Goal: Task Accomplishment & Management: Manage account settings

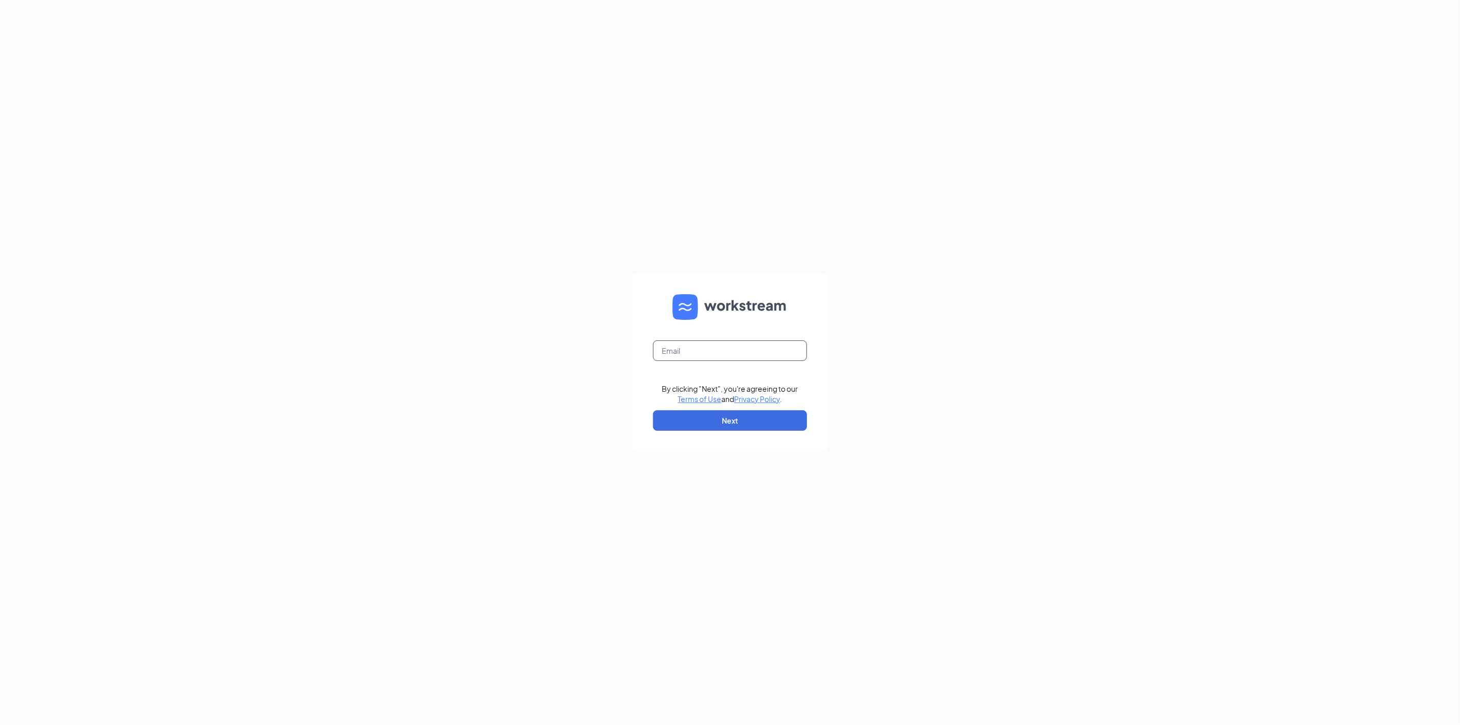
type input "[EMAIL_ADDRESS][DOMAIN_NAME]"
click at [724, 414] on button "Next" at bounding box center [730, 420] width 154 height 21
click at [730, 412] on button "Sign In" at bounding box center [730, 416] width 154 height 21
click at [699, 381] on div "Sundale Senior Living LP" at bounding box center [730, 381] width 154 height 24
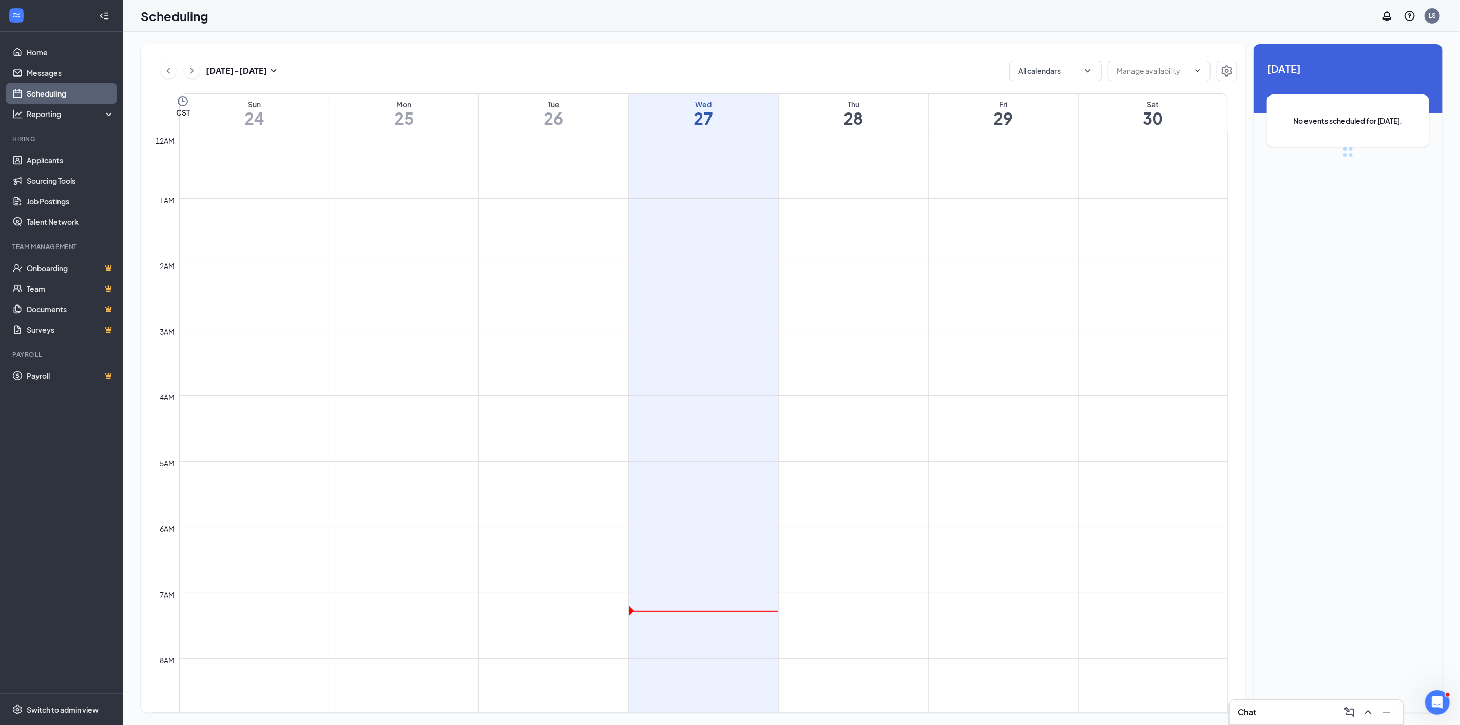
scroll to position [505, 0]
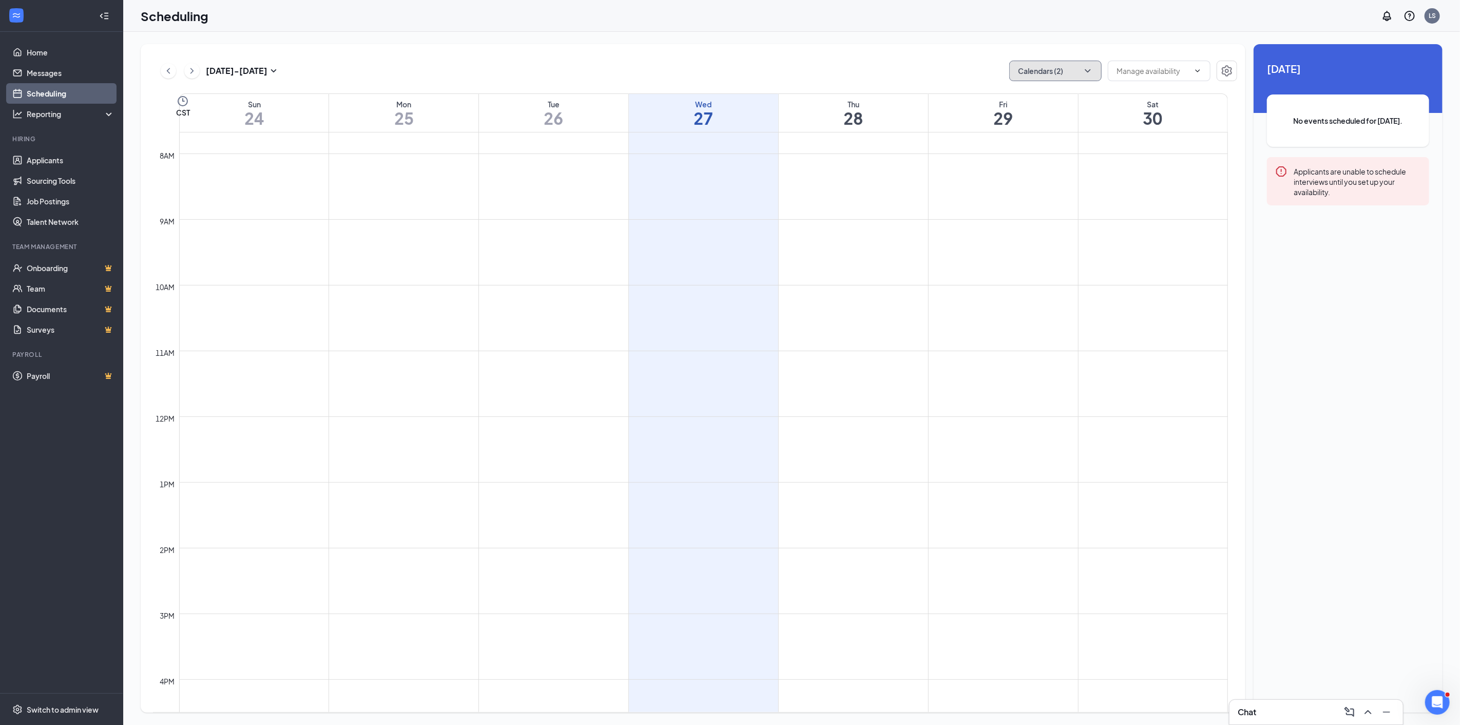
click at [1083, 73] on icon "ChevronDown" at bounding box center [1088, 71] width 10 height 10
click at [1024, 138] on input "My Google Calendar" at bounding box center [1059, 139] width 84 height 10
checkbox input "false"
click at [1027, 161] on input "Andrea Torres" at bounding box center [1053, 162] width 73 height 10
checkbox input "true"
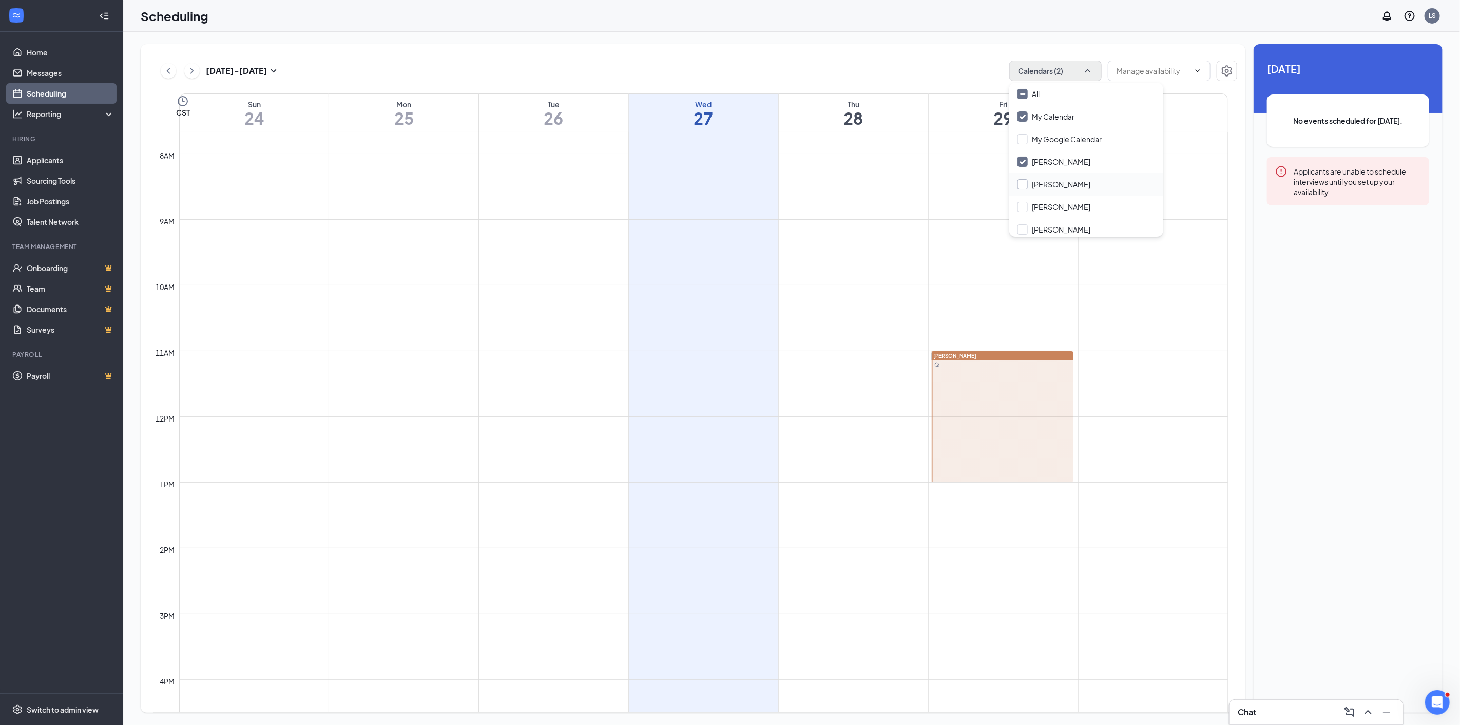
click at [1025, 183] on input "Cristina De Silva" at bounding box center [1053, 184] width 73 height 10
checkbox input "true"
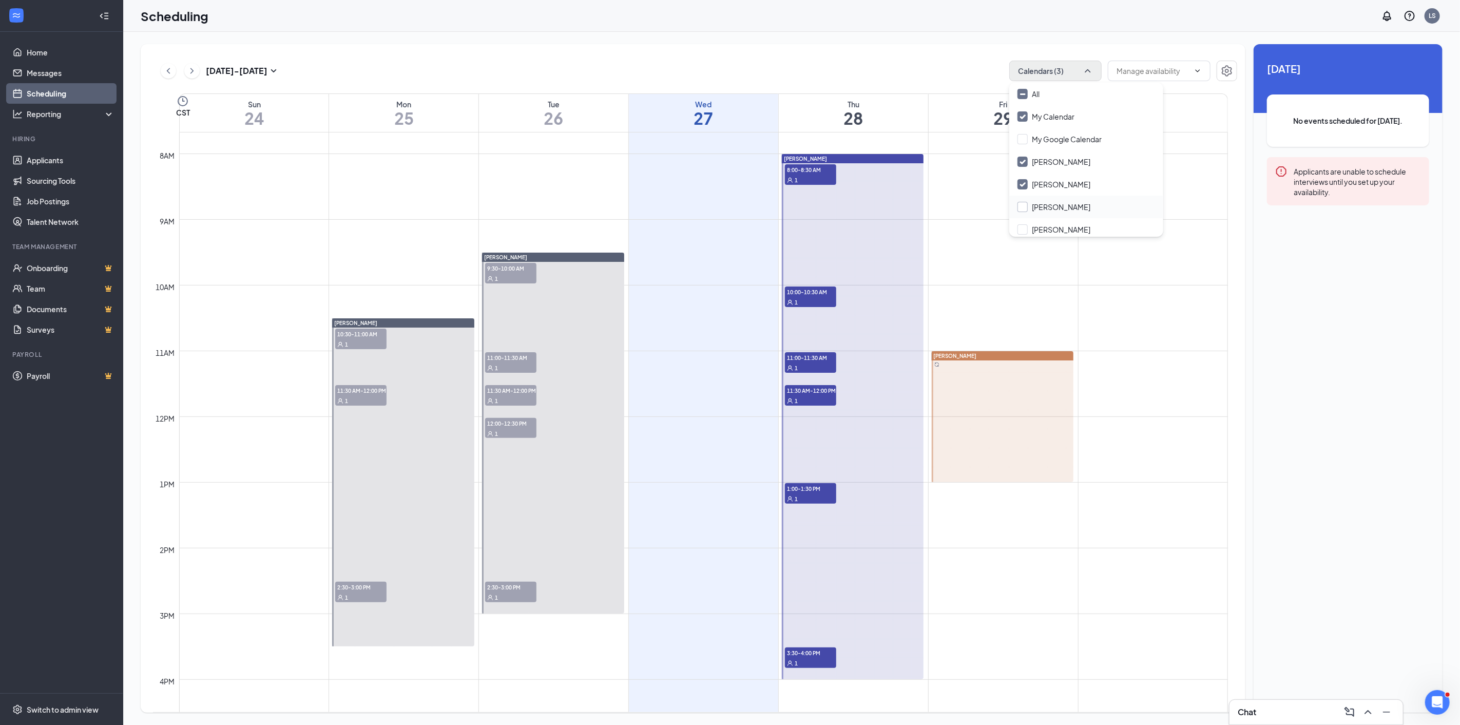
click at [1025, 206] on input "Kristi Riddler" at bounding box center [1053, 207] width 73 height 10
checkbox input "true"
click at [1020, 201] on input "Maurice Mckenzie" at bounding box center [1053, 203] width 73 height 10
checkbox input "true"
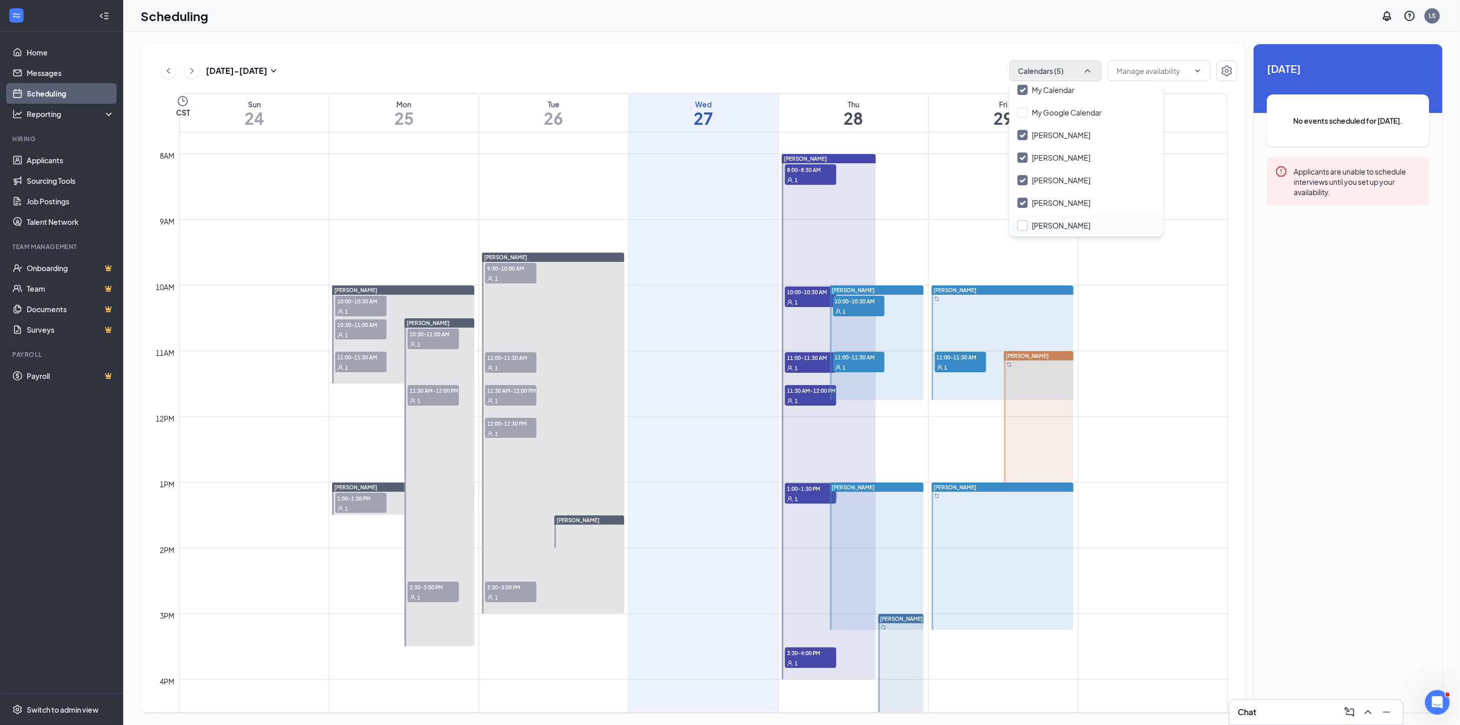
click at [1023, 220] on input "Melanie Danna" at bounding box center [1053, 225] width 73 height 10
checkbox input "true"
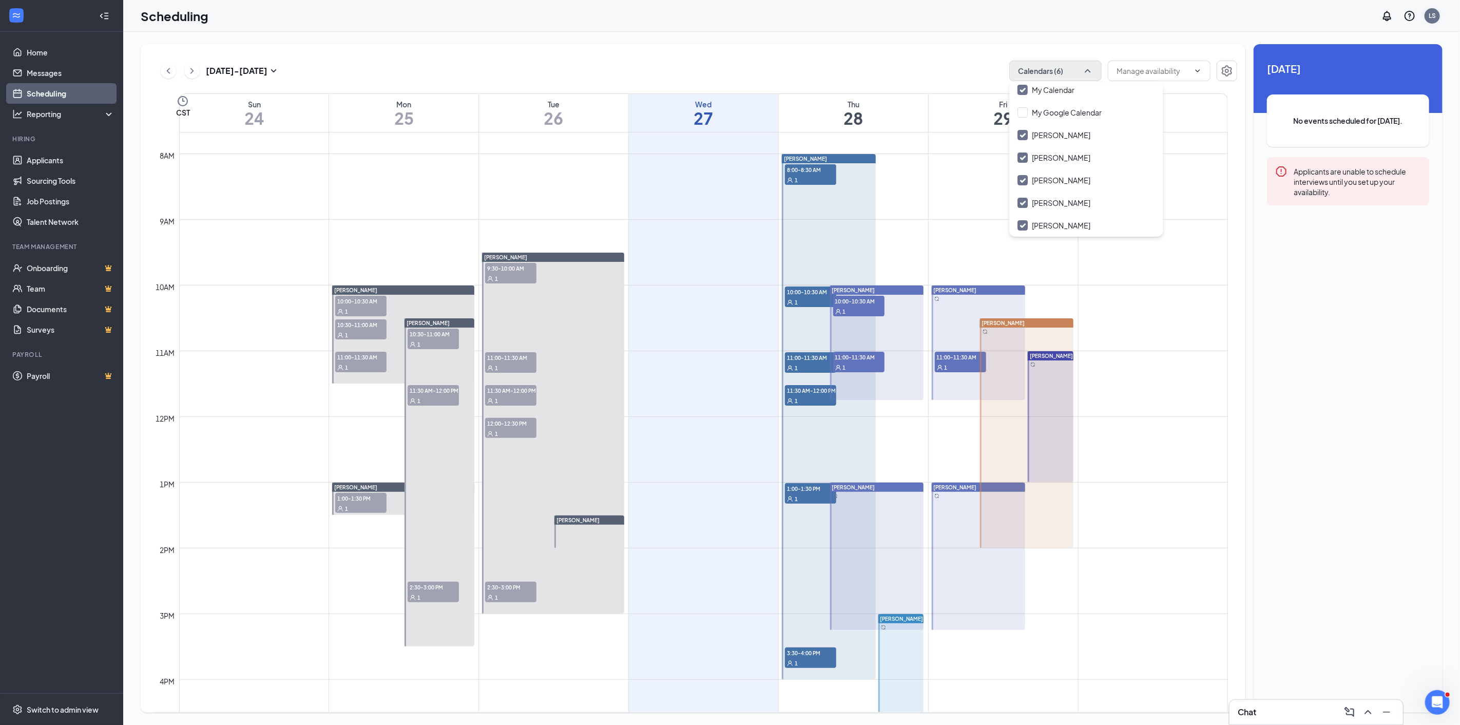
click at [1431, 14] on div "LS" at bounding box center [1431, 15] width 7 height 9
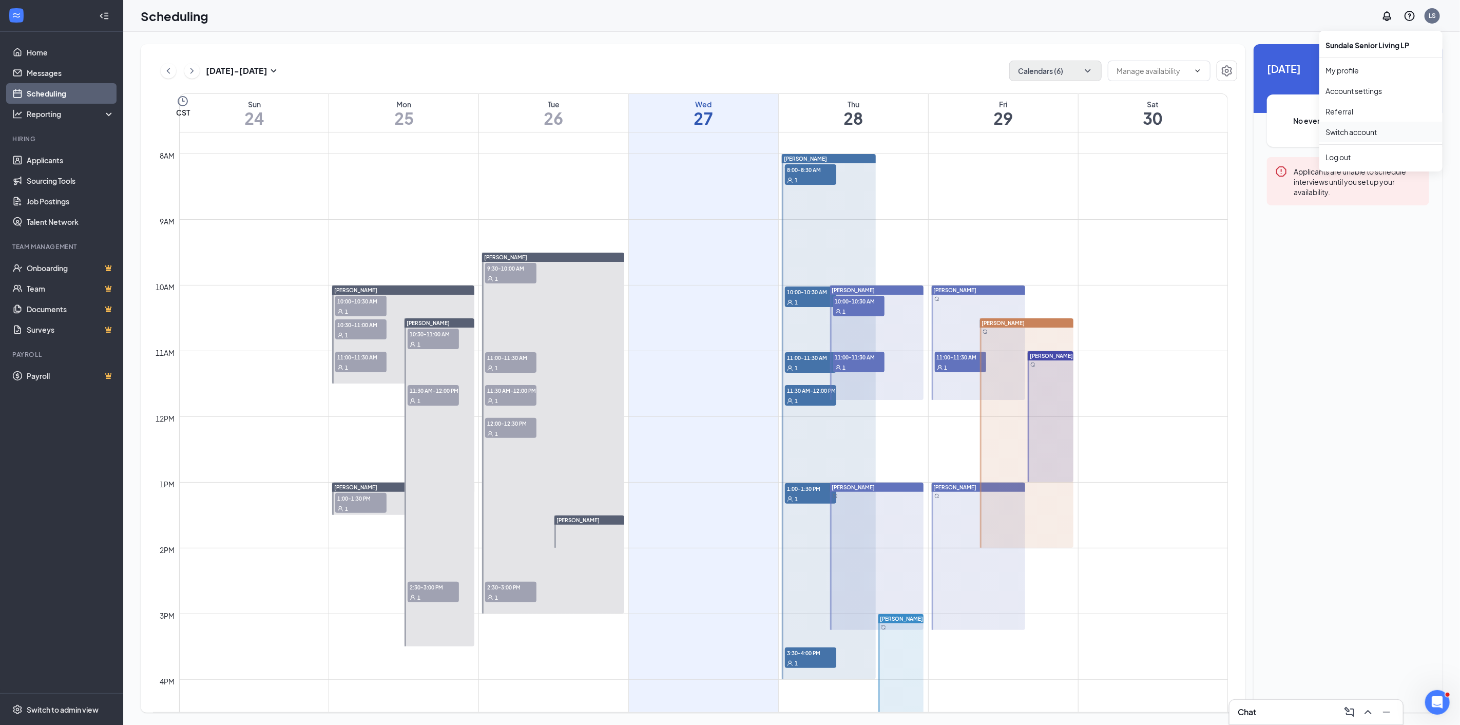
click at [1339, 132] on link "Switch account" at bounding box center [1350, 131] width 51 height 9
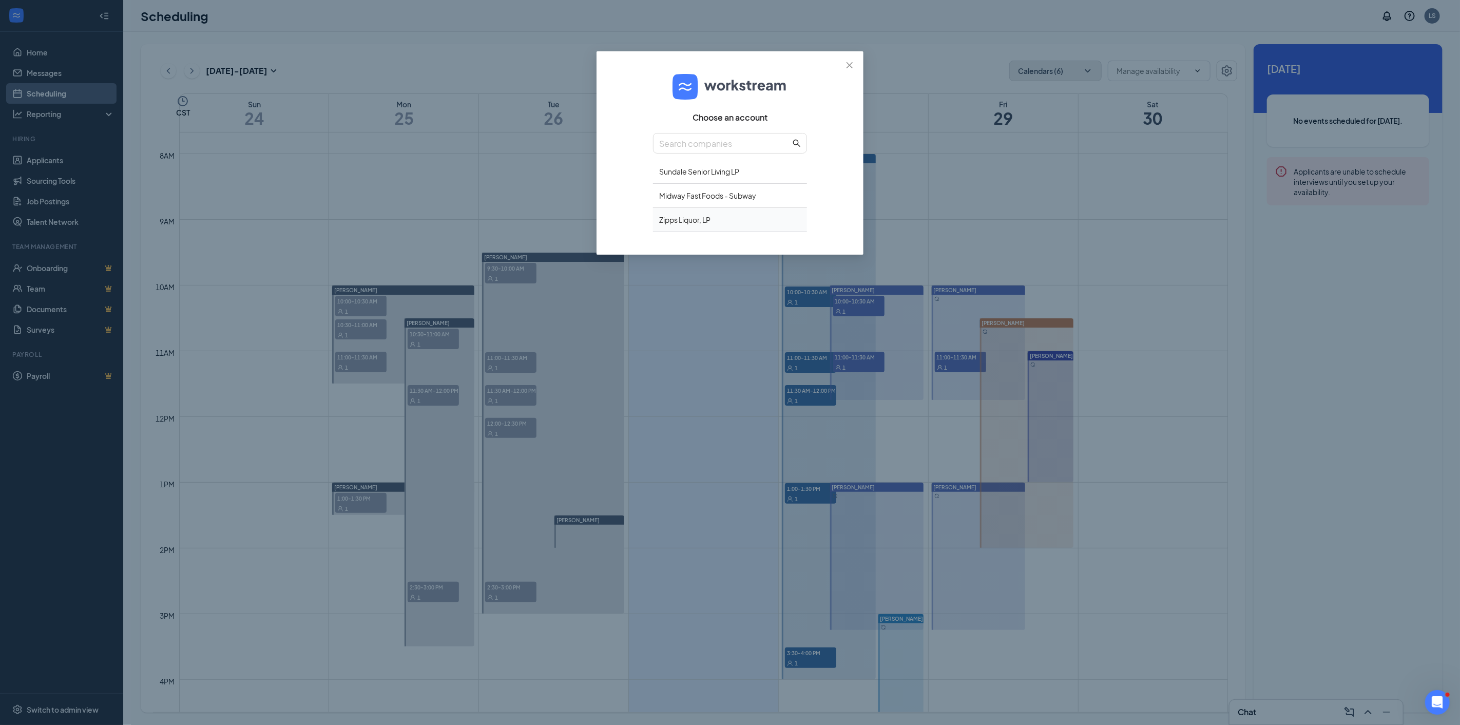
click at [678, 221] on div "Zipps Liquor, LP" at bounding box center [730, 220] width 154 height 24
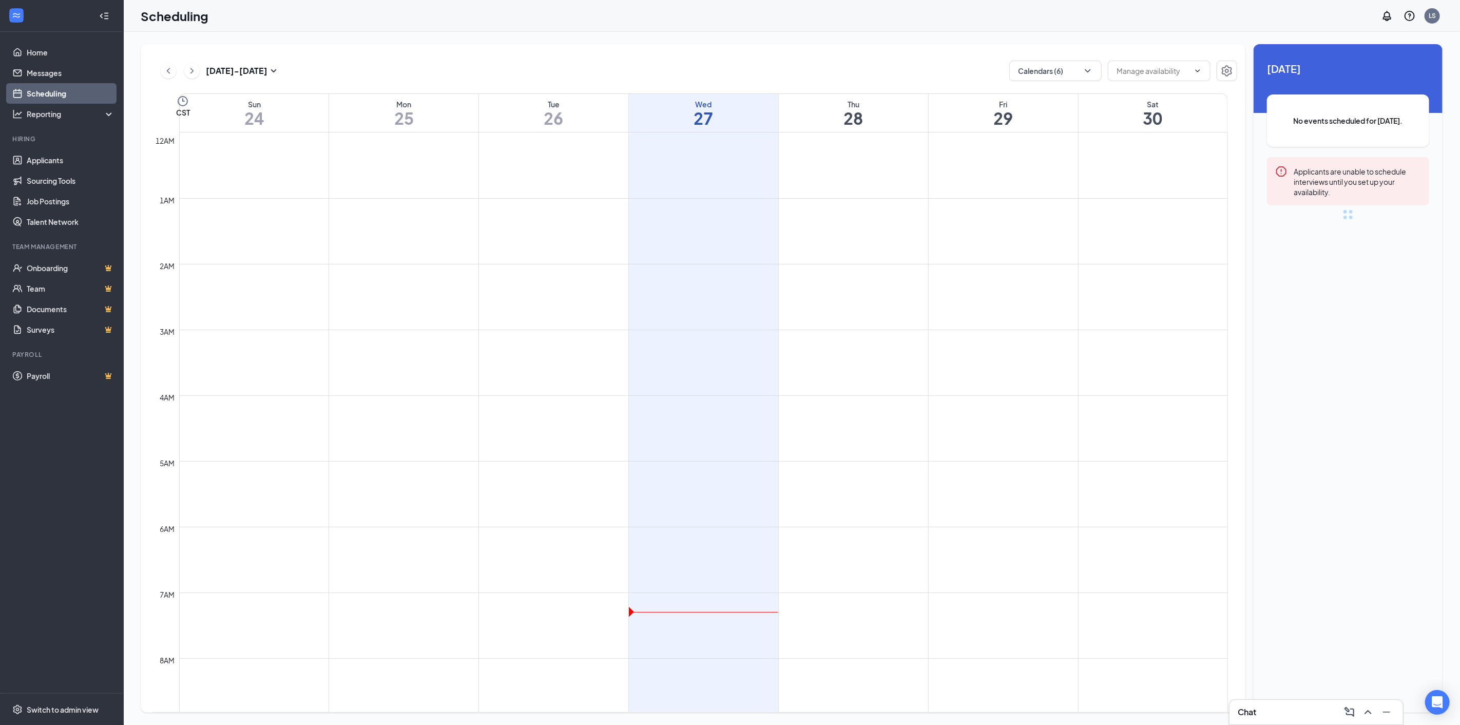
scroll to position [505, 0]
click at [1096, 75] on button "Calendars (6)" at bounding box center [1055, 71] width 92 height 21
click at [1020, 183] on input "Joel Nava" at bounding box center [1053, 184] width 73 height 10
checkbox input "true"
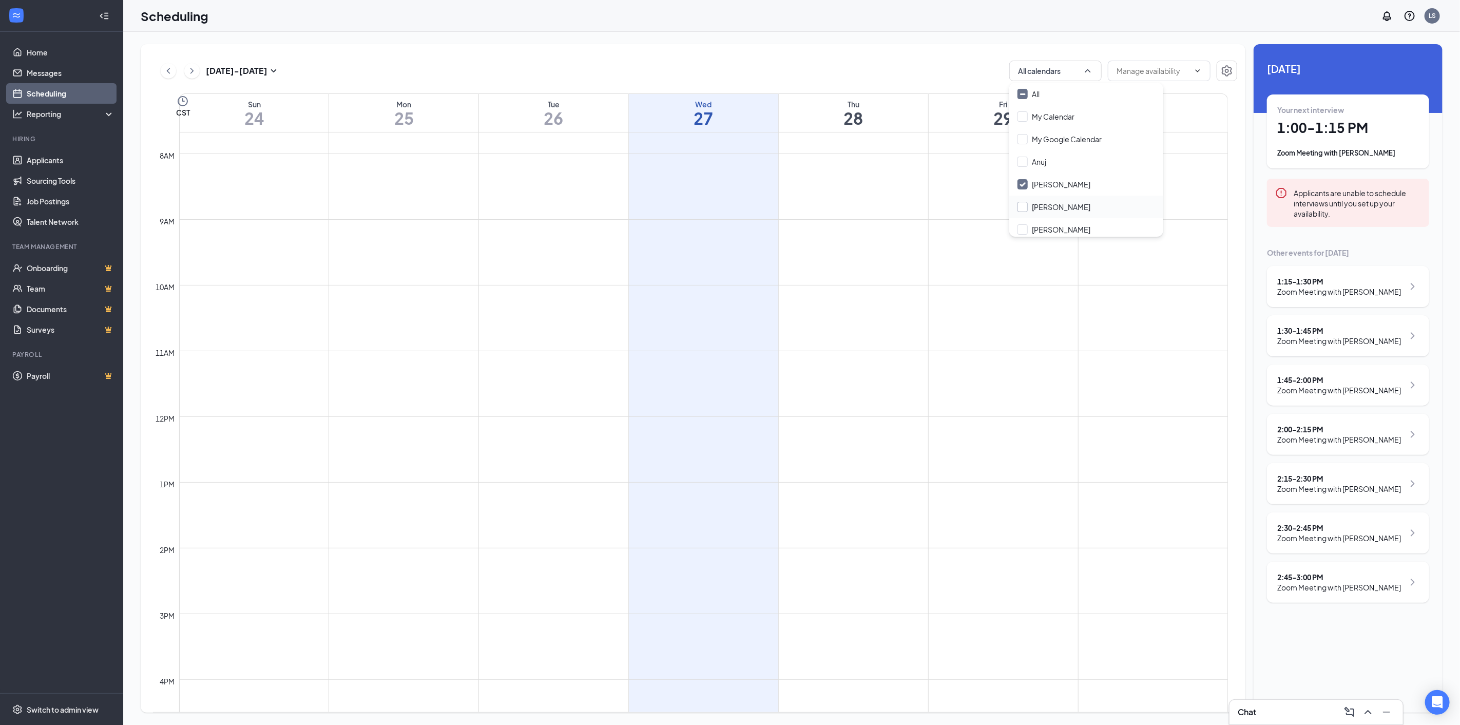
click at [1027, 206] on input "Luis Nava" at bounding box center [1053, 207] width 73 height 10
checkbox input "true"
click at [1020, 228] on input "Ruben Limon" at bounding box center [1053, 229] width 73 height 10
checkbox input "true"
